Goal: Register for event/course

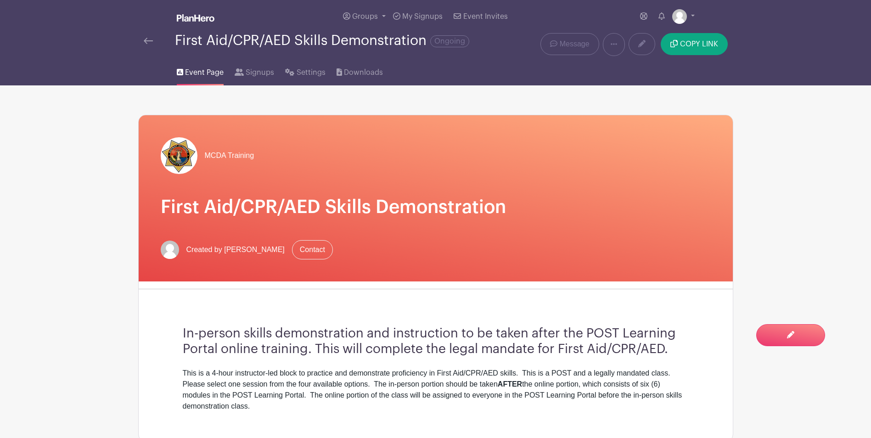
scroll to position [430, 0]
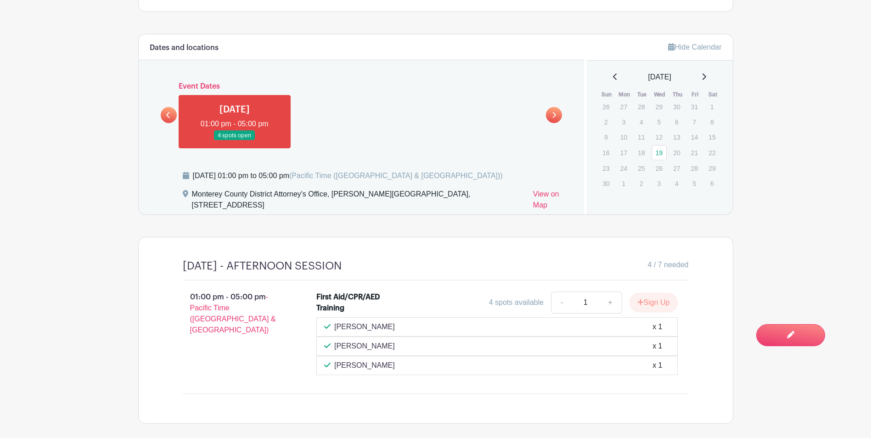
click at [169, 110] on link at bounding box center [169, 115] width 16 height 16
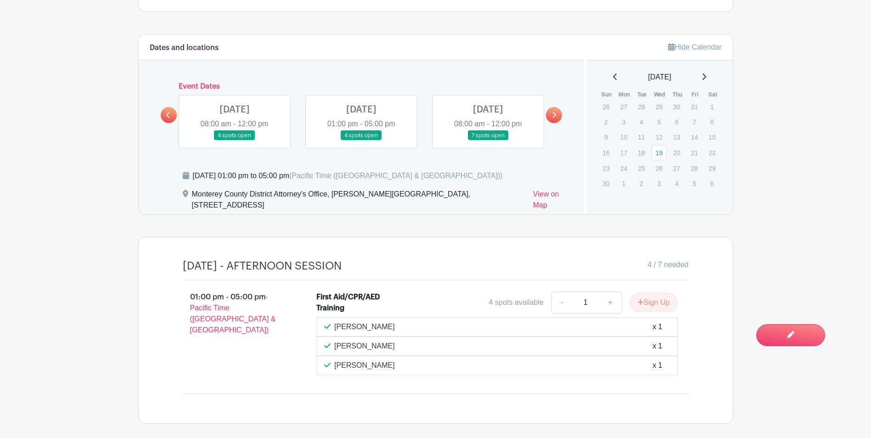
click at [235, 141] on link at bounding box center [235, 141] width 0 height 0
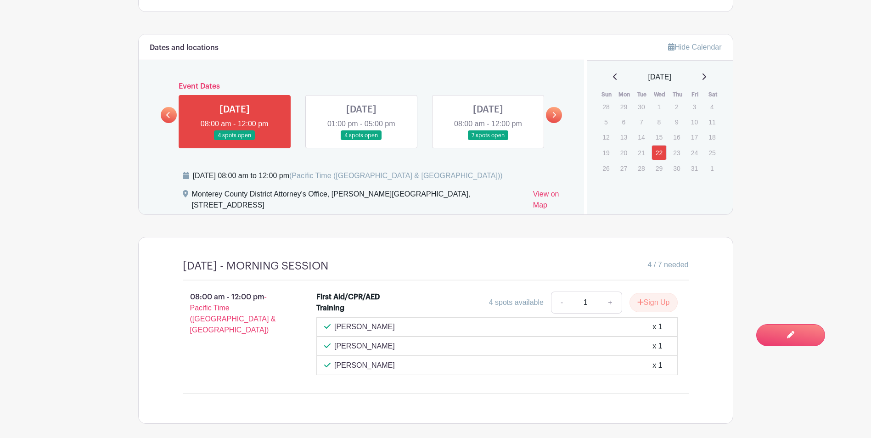
click at [163, 113] on link at bounding box center [169, 115] width 16 height 16
click at [361, 141] on link at bounding box center [361, 141] width 0 height 0
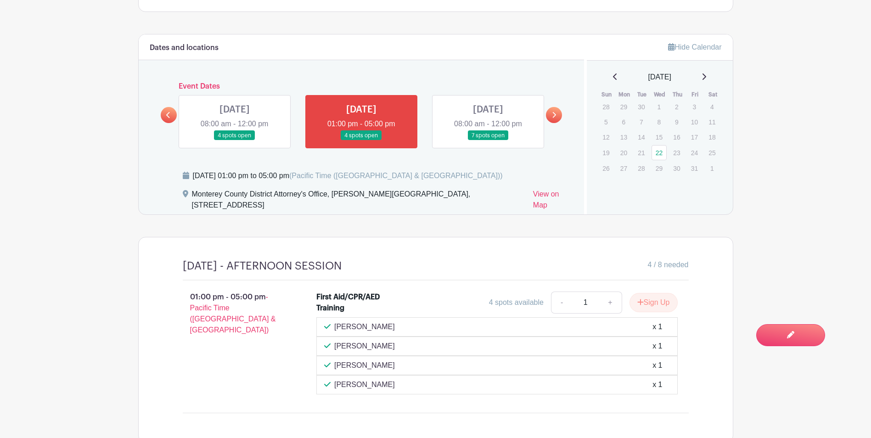
click at [488, 141] on link at bounding box center [488, 141] width 0 height 0
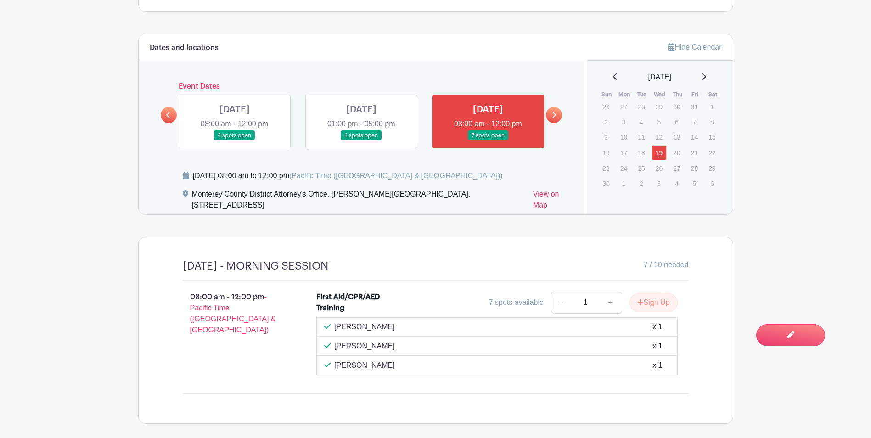
click at [558, 114] on link at bounding box center [554, 115] width 16 height 16
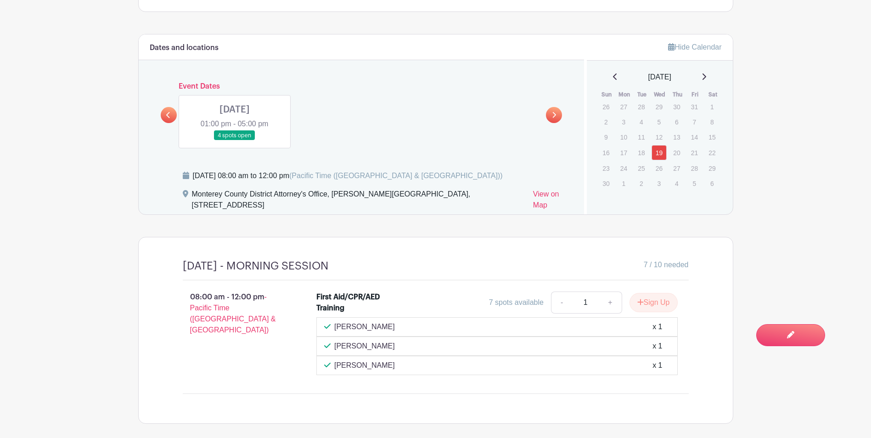
click at [235, 141] on link at bounding box center [235, 141] width 0 height 0
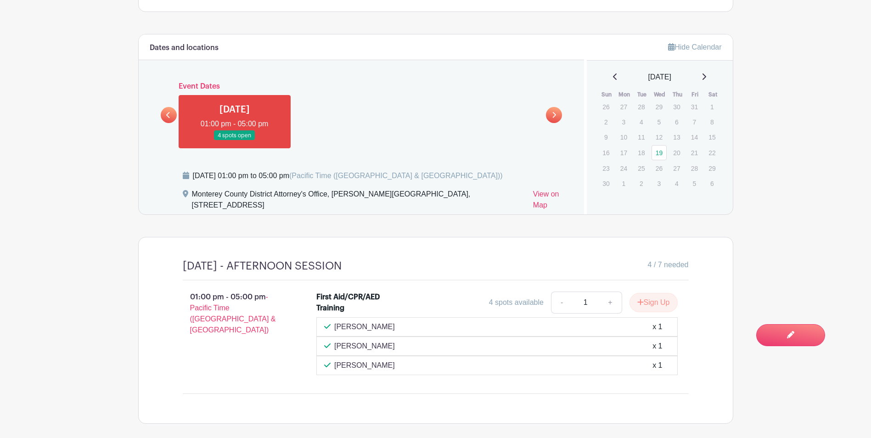
click at [163, 117] on link at bounding box center [169, 115] width 16 height 16
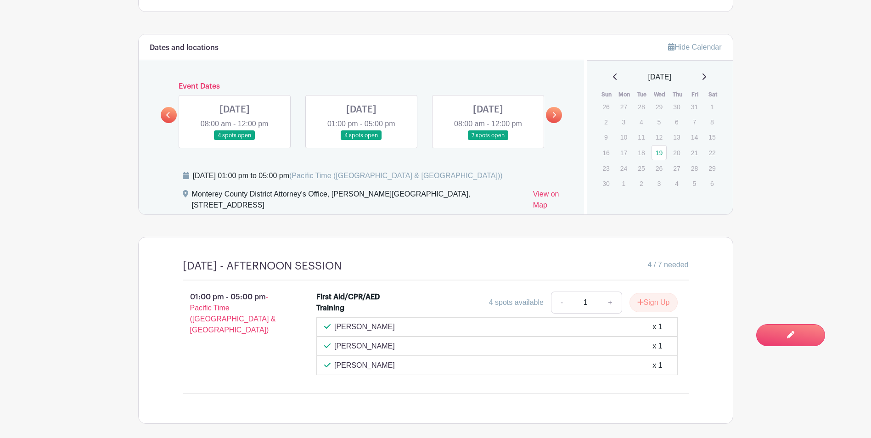
click at [235, 141] on link at bounding box center [235, 141] width 0 height 0
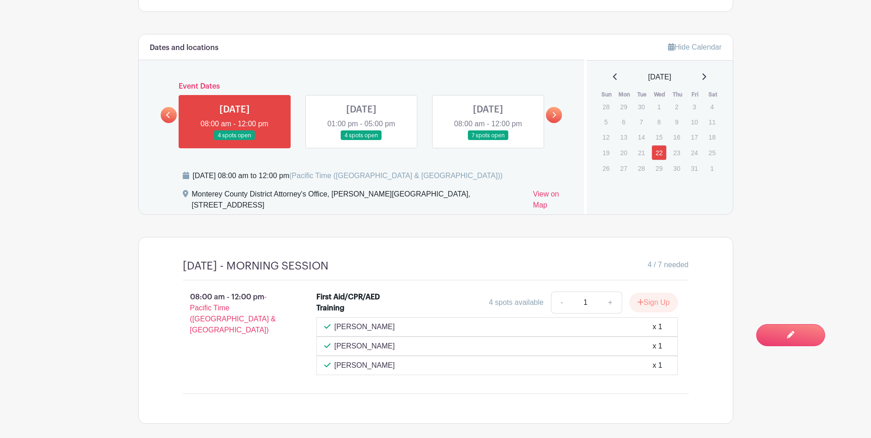
click at [361, 141] on link at bounding box center [361, 141] width 0 height 0
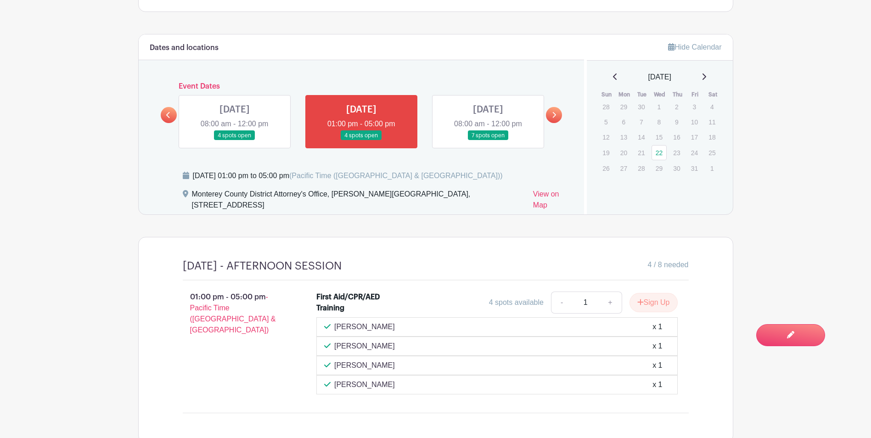
click at [488, 141] on link at bounding box center [488, 141] width 0 height 0
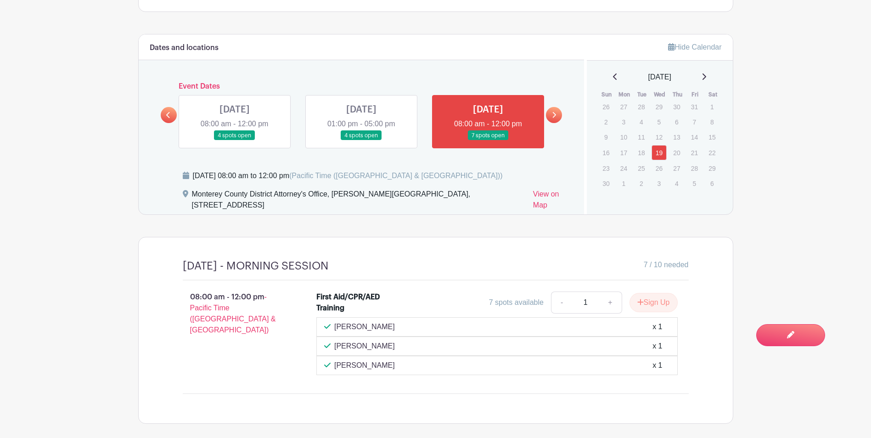
click at [559, 118] on link at bounding box center [554, 115] width 16 height 16
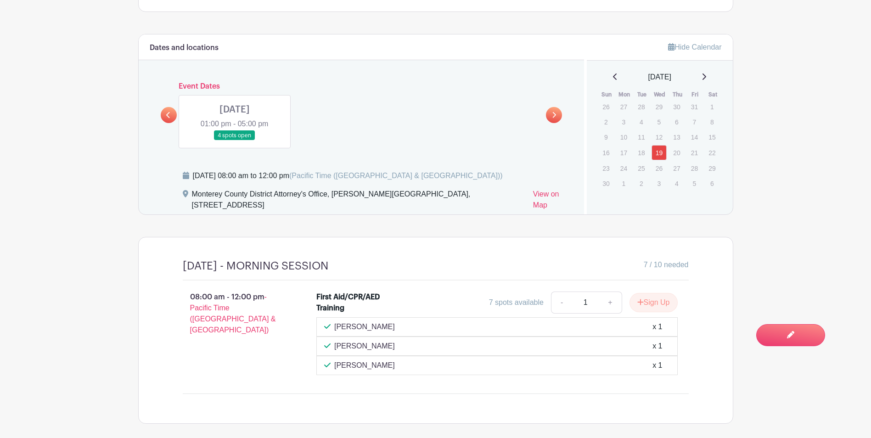
click at [235, 141] on link at bounding box center [235, 141] width 0 height 0
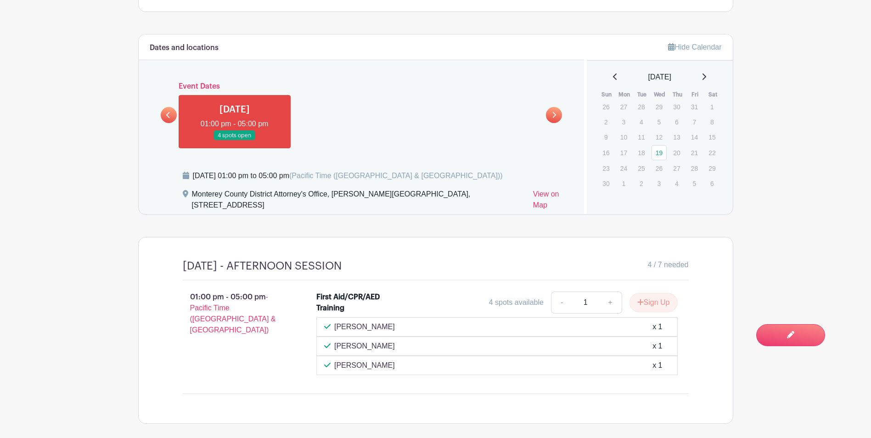
click at [167, 116] on icon at bounding box center [168, 115] width 4 height 6
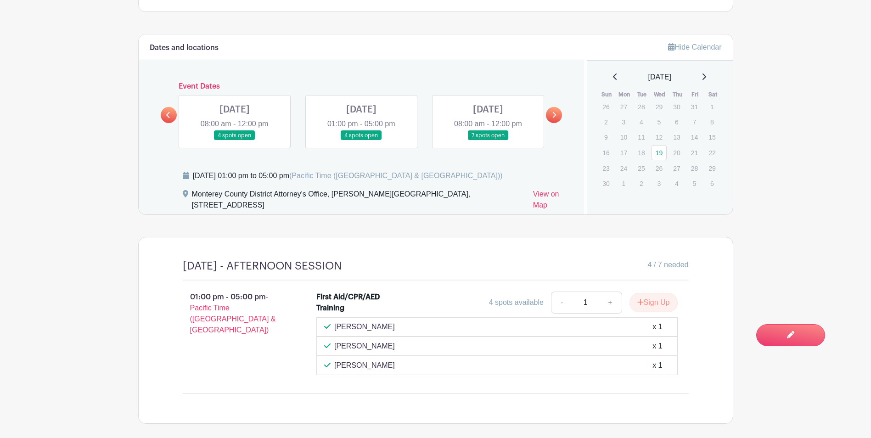
scroll to position [200, 0]
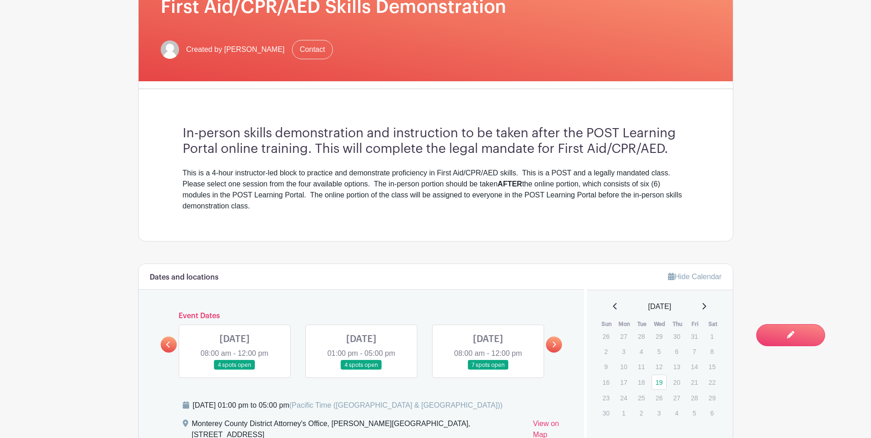
click at [167, 341] on icon at bounding box center [168, 344] width 4 height 7
click at [167, 342] on icon at bounding box center [168, 344] width 4 height 7
click at [235, 370] on link at bounding box center [235, 370] width 0 height 0
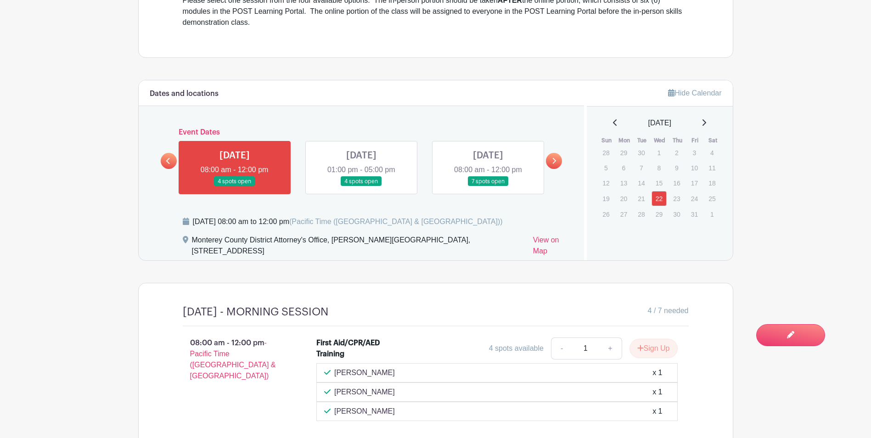
scroll to position [430, 0]
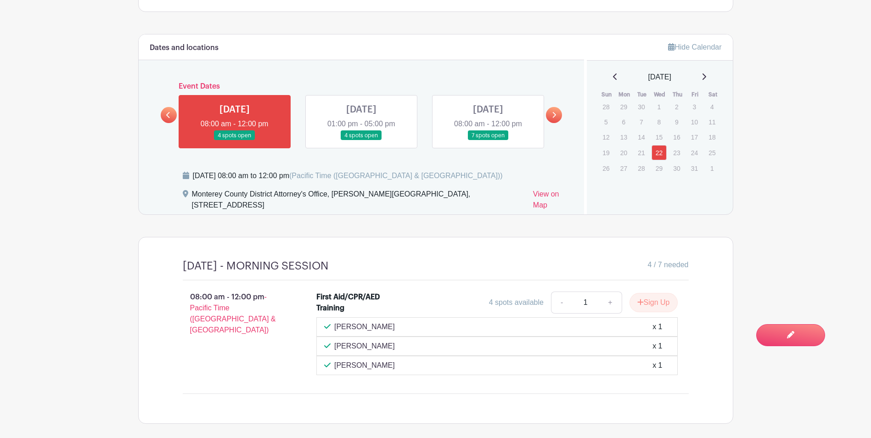
click at [361, 141] on link at bounding box center [361, 141] width 0 height 0
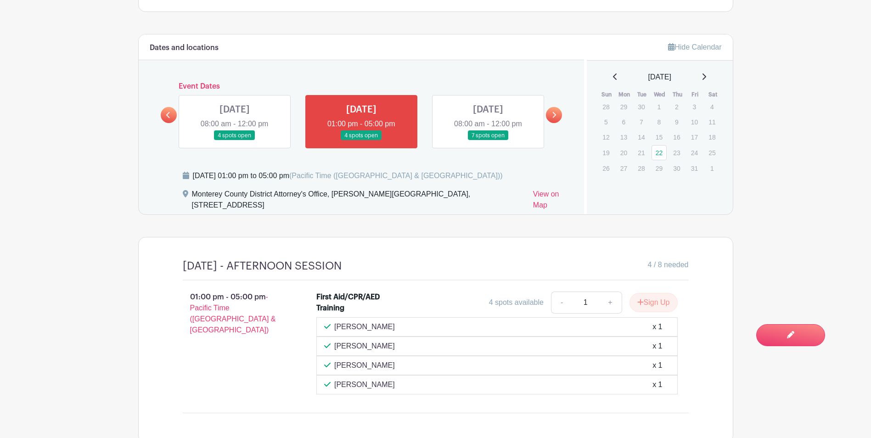
click at [361, 141] on link at bounding box center [361, 141] width 0 height 0
click at [488, 141] on link at bounding box center [488, 141] width 0 height 0
click at [556, 116] on icon at bounding box center [554, 115] width 4 height 7
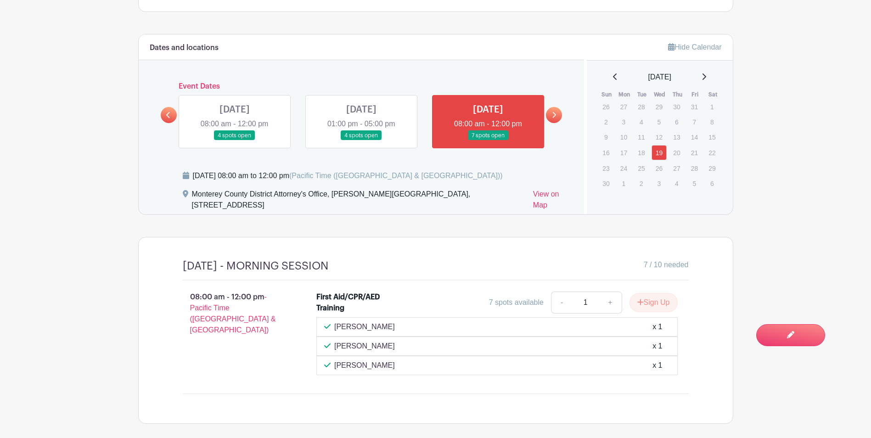
click at [488, 141] on link at bounding box center [488, 141] width 0 height 0
click at [557, 114] on link at bounding box center [554, 115] width 16 height 16
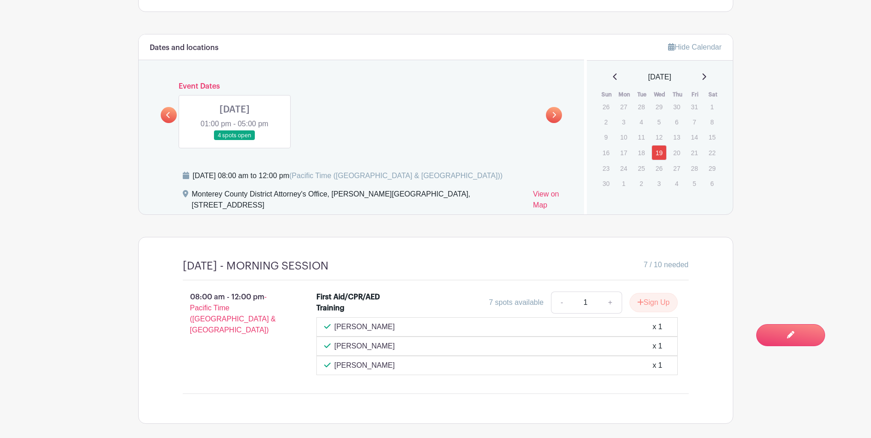
click at [235, 141] on link at bounding box center [235, 141] width 0 height 0
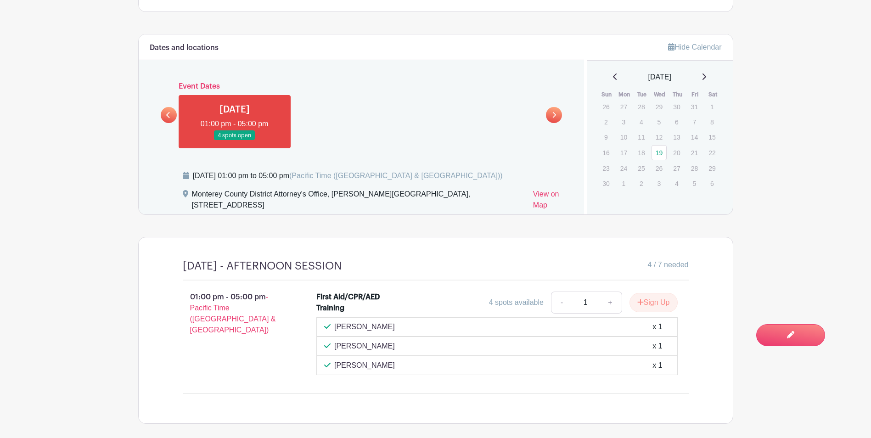
click at [166, 119] on link at bounding box center [169, 115] width 16 height 16
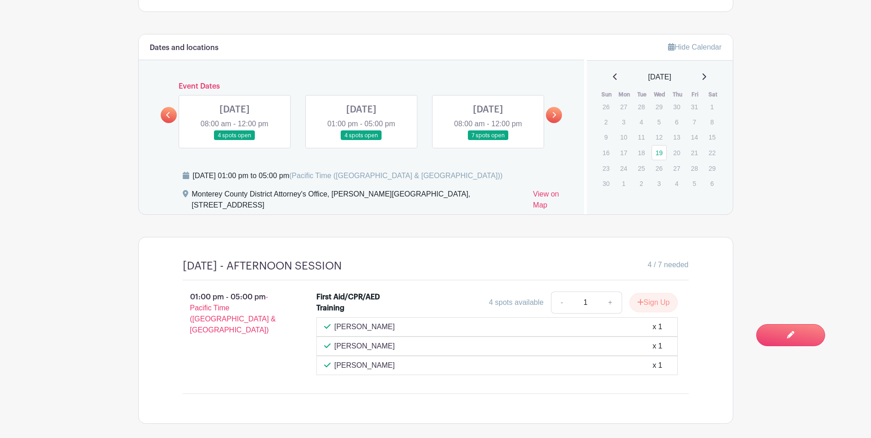
click at [166, 120] on link at bounding box center [169, 115] width 16 height 16
